Goal: Navigation & Orientation: Find specific page/section

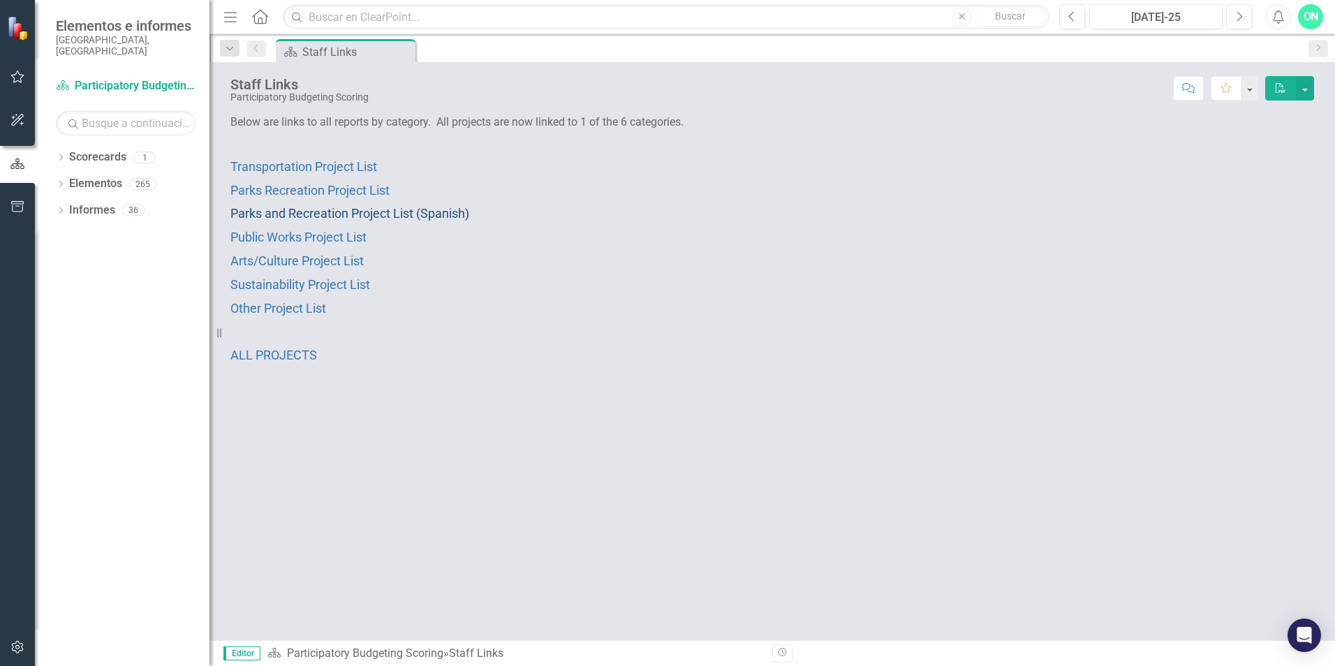
click at [432, 211] on span "Parks and Recreation Project List (Spanish)" at bounding box center [349, 213] width 239 height 15
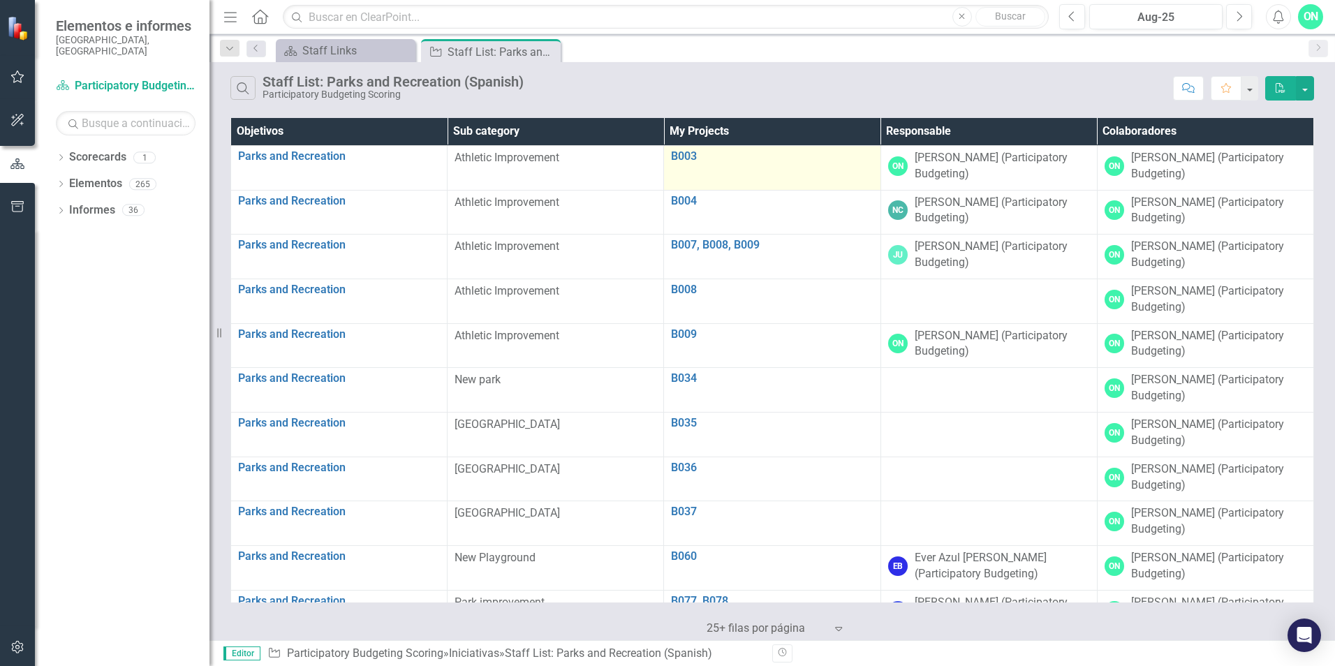
click at [762, 165] on div "B003 Editar Editar Iniciativa Enlace Elemento abierto" at bounding box center [772, 158] width 202 height 17
click at [717, 150] on link "B003" at bounding box center [772, 156] width 202 height 13
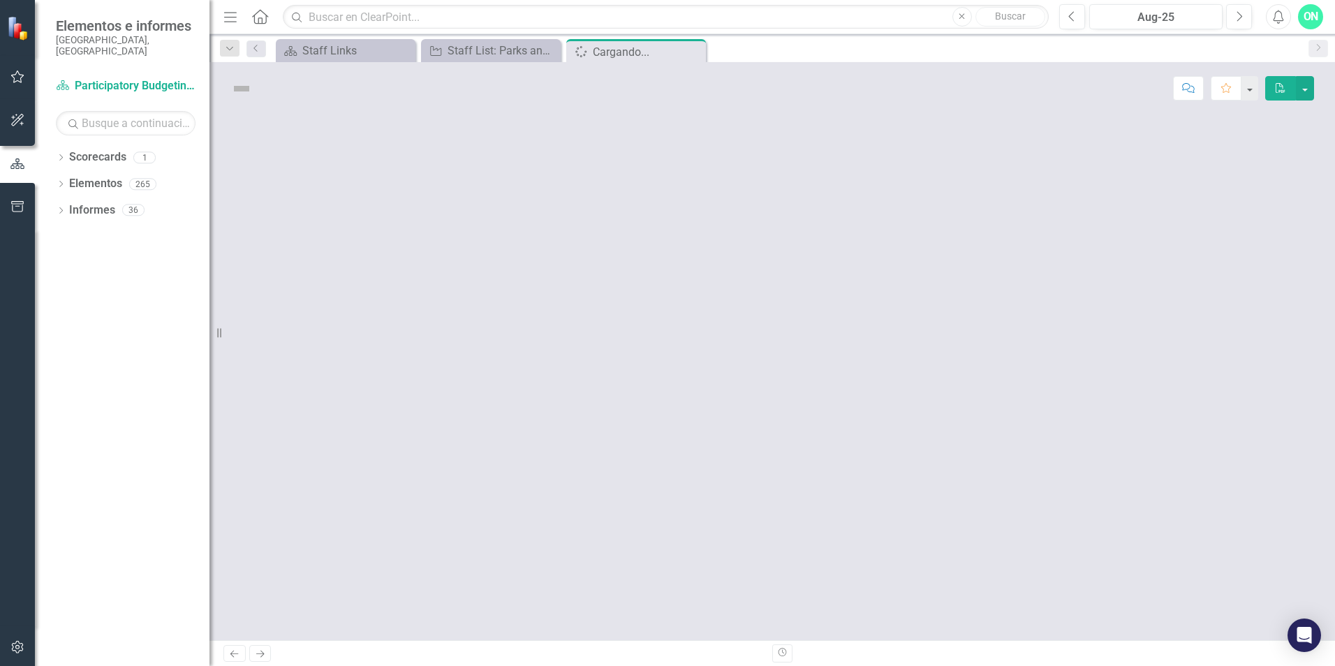
click at [717, 150] on div at bounding box center [771, 377] width 1125 height 526
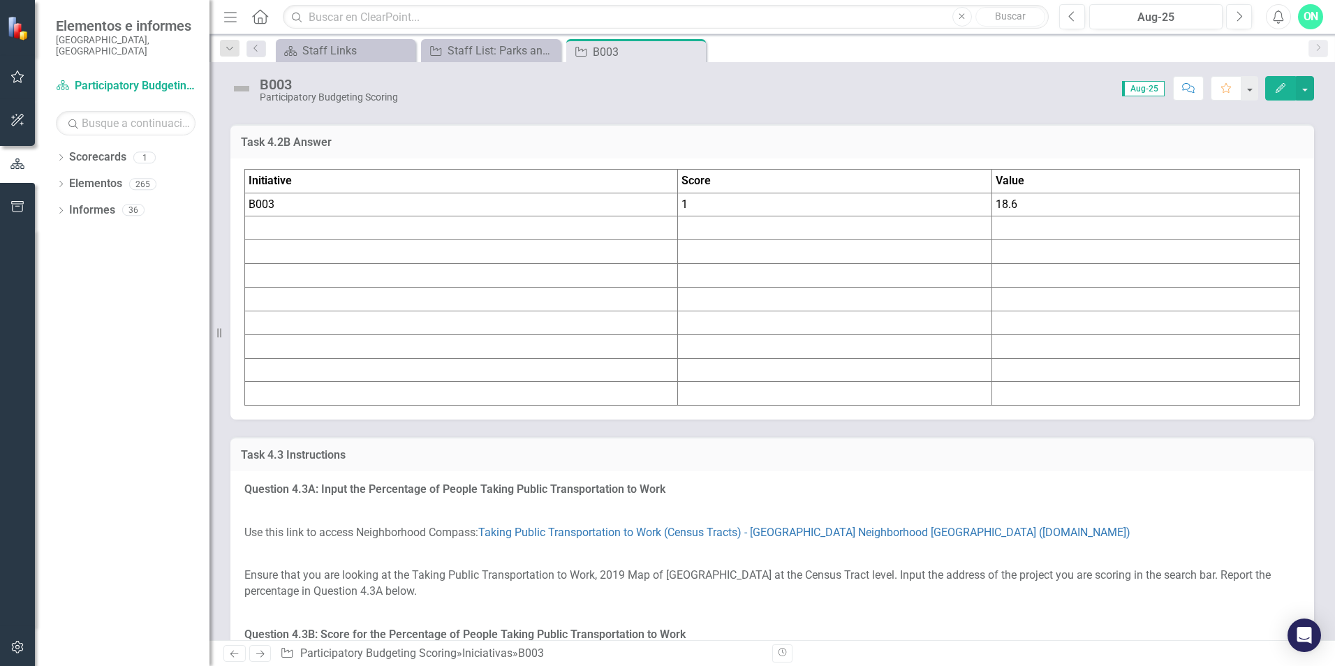
scroll to position [2862, 0]
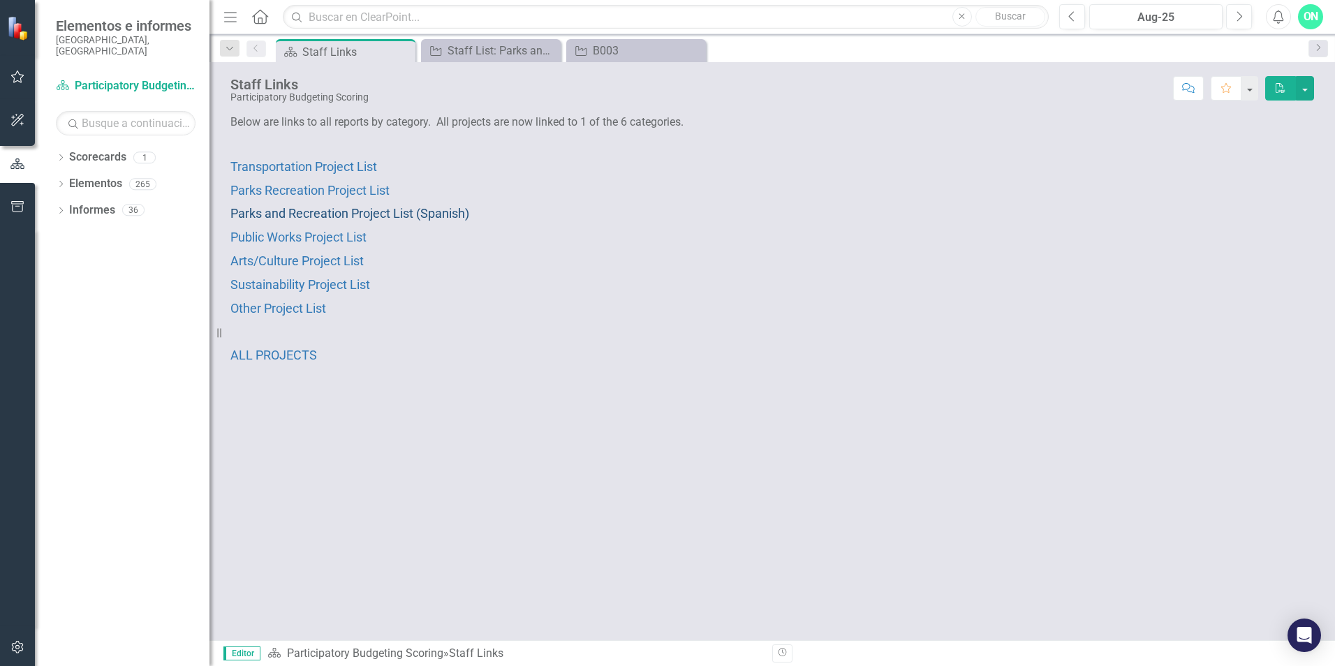
click at [334, 211] on span "Parks and Recreation Project List (Spanish)" at bounding box center [349, 213] width 239 height 15
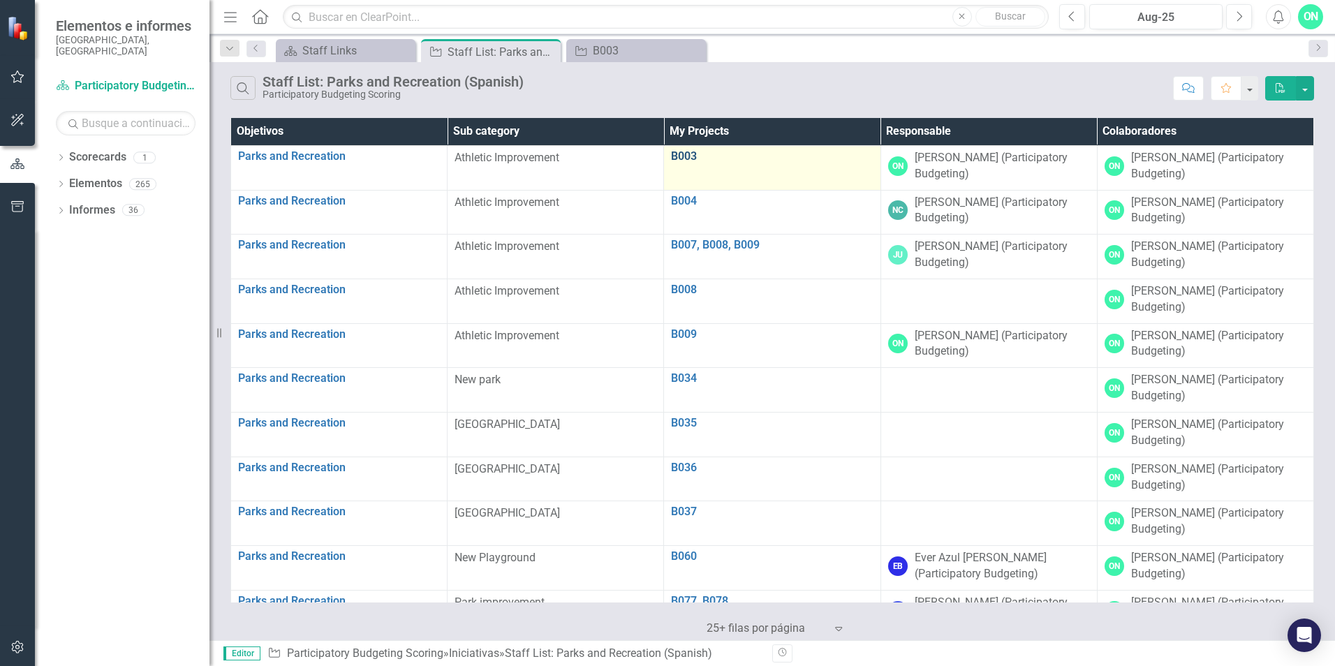
click at [691, 157] on link "B003" at bounding box center [772, 156] width 202 height 13
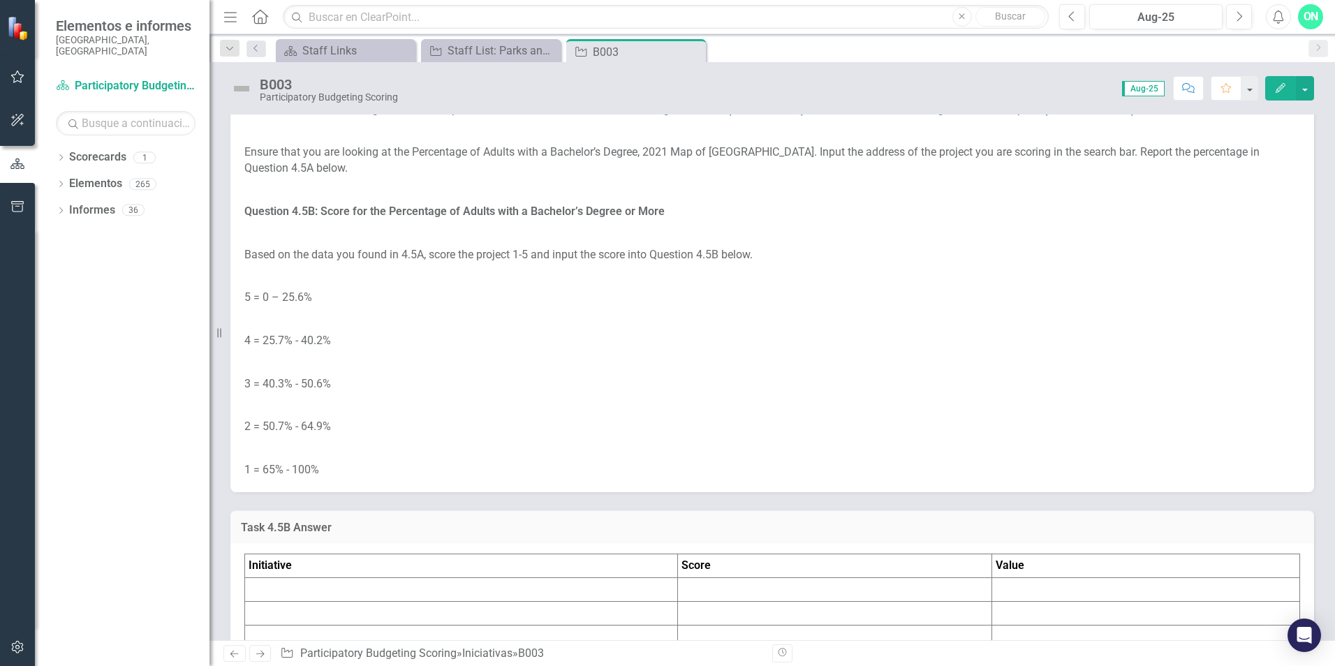
scroll to position [4747, 0]
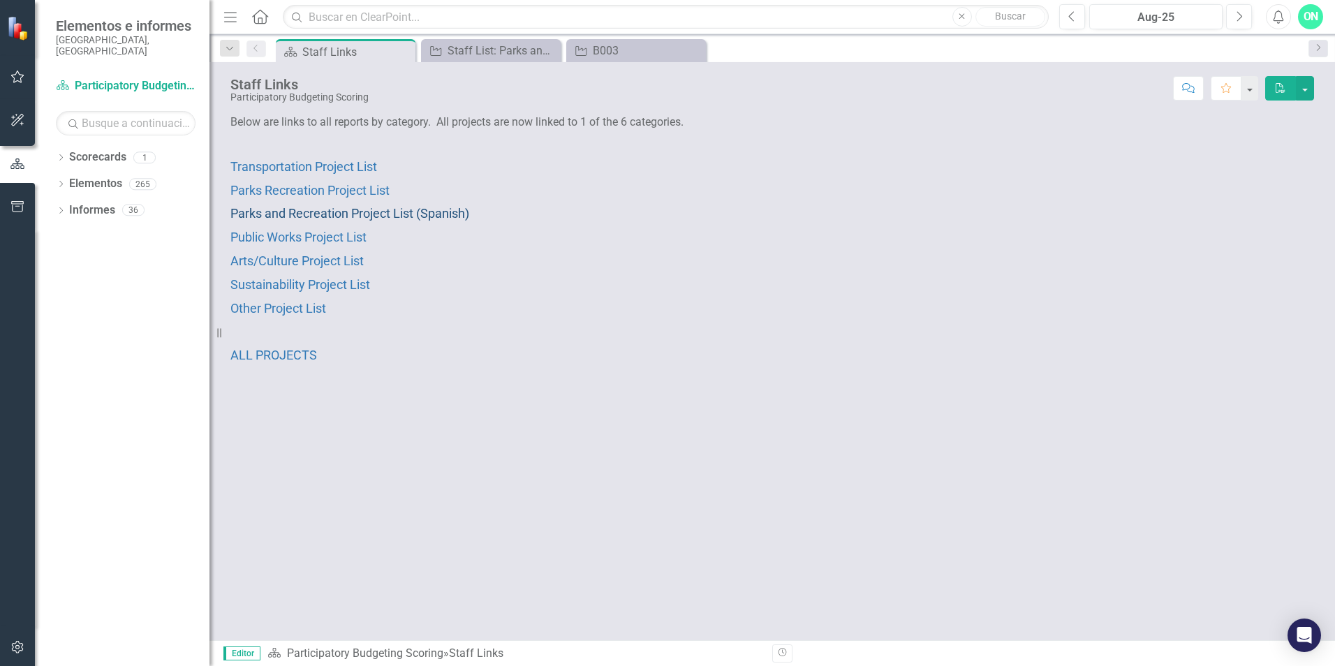
click at [332, 212] on span "Parks and Recreation Project List (Spanish)" at bounding box center [349, 213] width 239 height 15
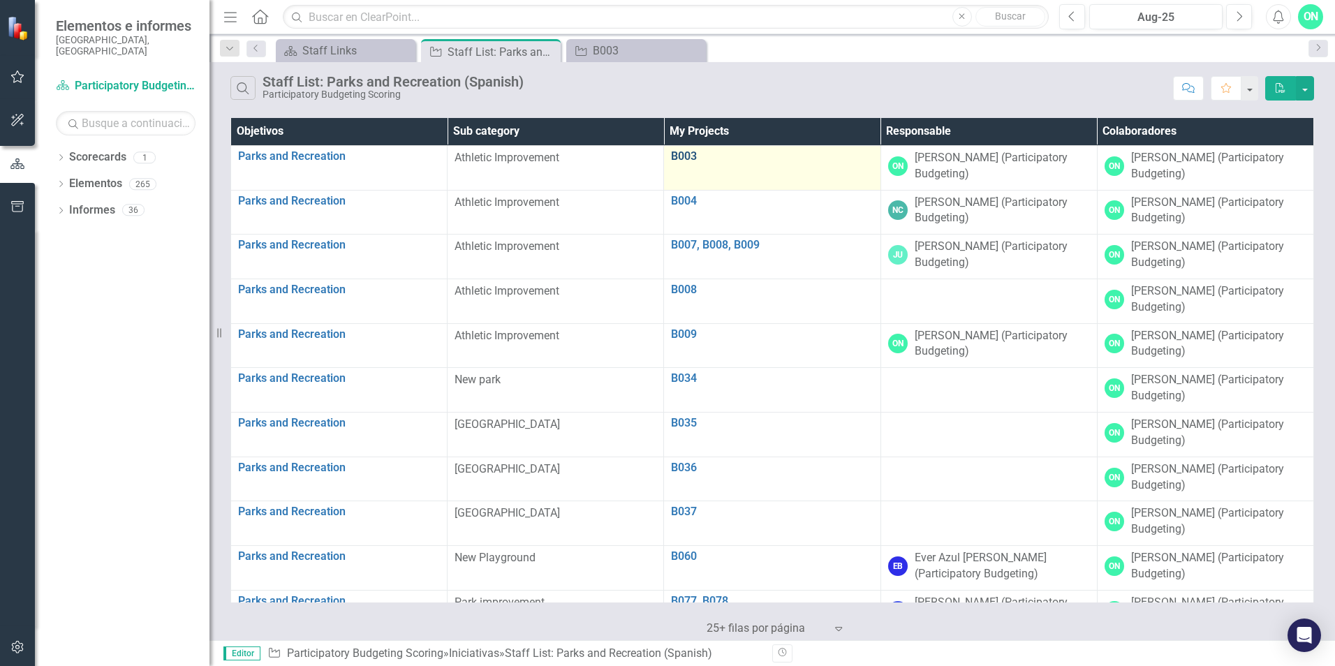
click at [674, 152] on link "B003" at bounding box center [772, 156] width 202 height 13
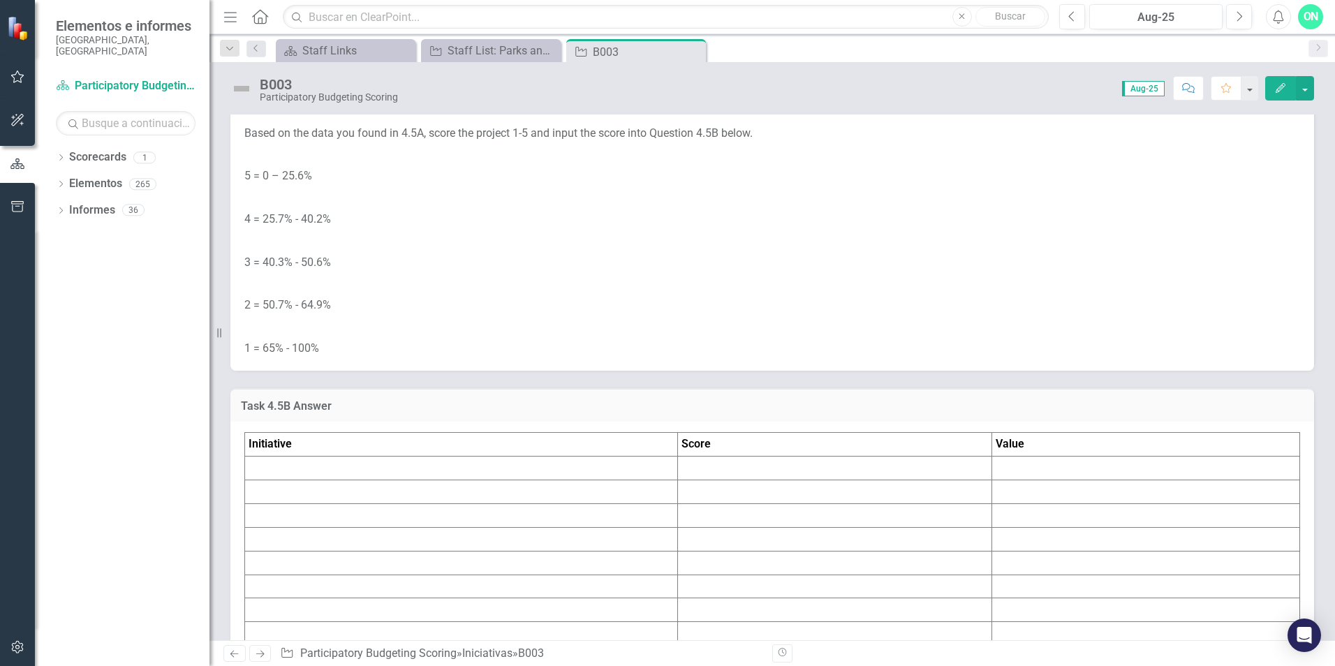
scroll to position [4886, 0]
